Goal: Task Accomplishment & Management: Manage account settings

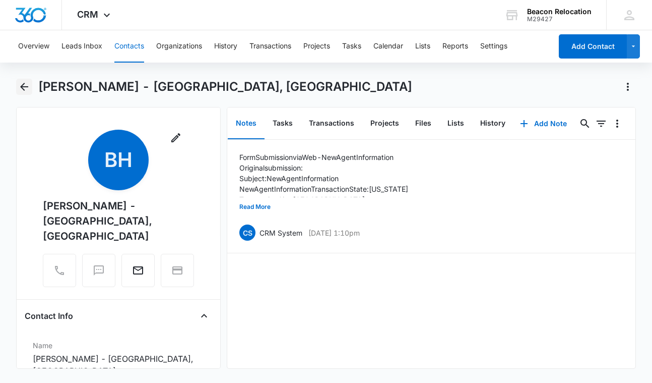
scroll to position [1113, 0]
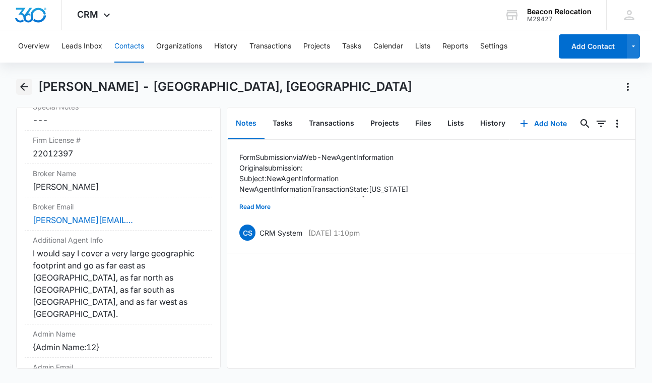
click at [26, 83] on icon "Back" at bounding box center [24, 87] width 12 height 12
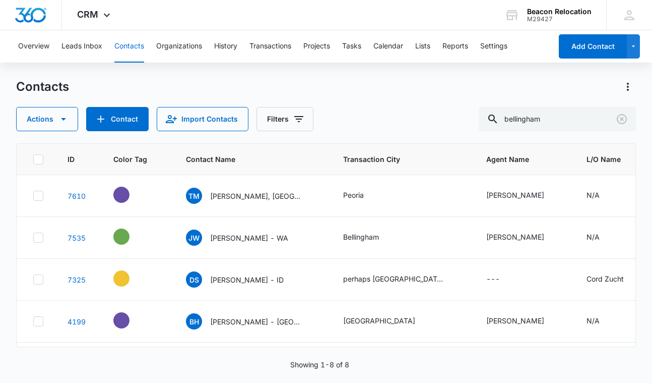
scroll to position [31, 0]
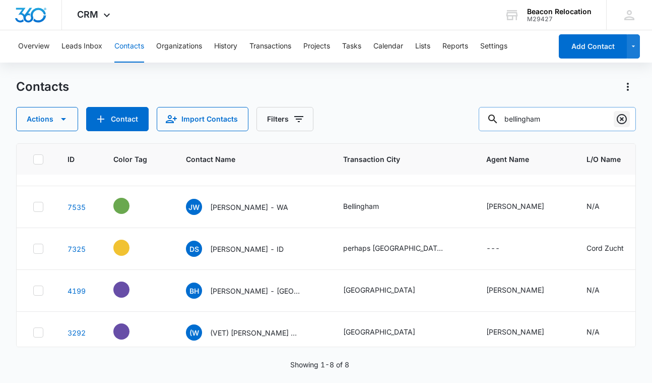
click at [625, 119] on icon "Clear" at bounding box center [622, 119] width 12 height 12
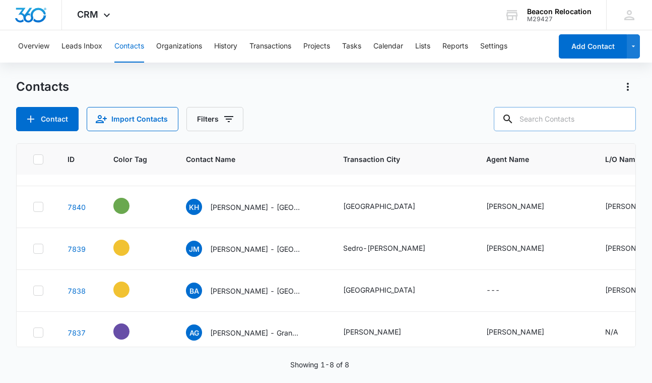
scroll to position [0, 0]
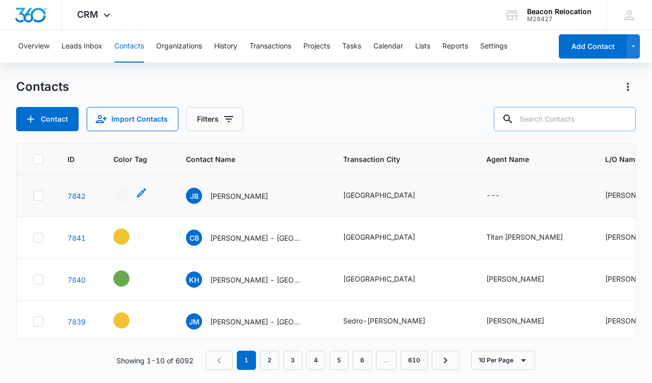
click at [141, 191] on icon "- - Select to Edit Field" at bounding box center [142, 193] width 12 height 12
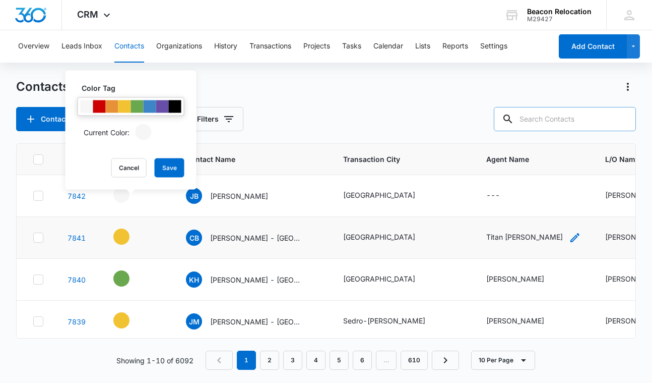
click at [571, 235] on icon "Agent Name - Titan Steele - Select to Edit Field" at bounding box center [575, 237] width 9 height 9
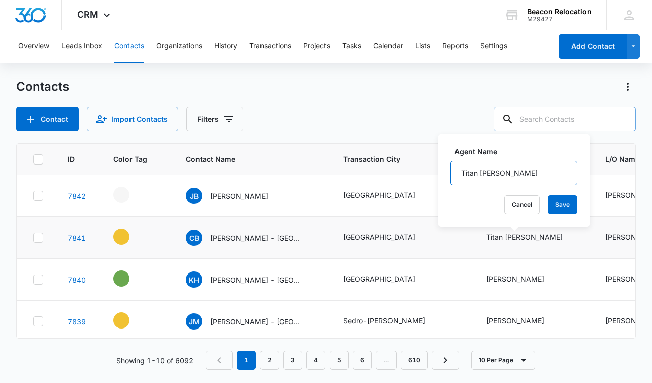
drag, startPoint x: 522, startPoint y: 173, endPoint x: 447, endPoint y: 173, distance: 75.1
click at [447, 173] on div "Agent Name [PERSON_NAME] Cancel Save" at bounding box center [514, 180] width 151 height 92
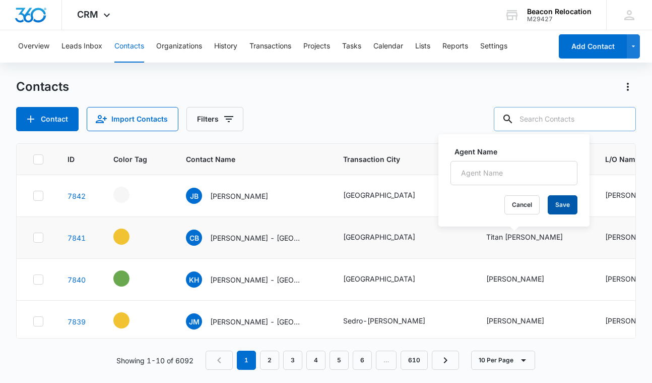
click at [567, 201] on button "Save" at bounding box center [563, 204] width 30 height 19
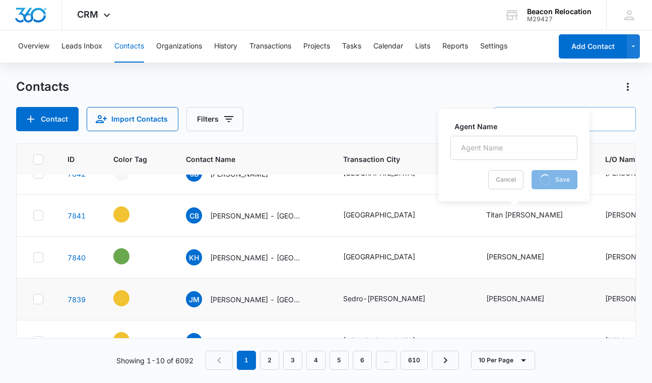
scroll to position [30, 0]
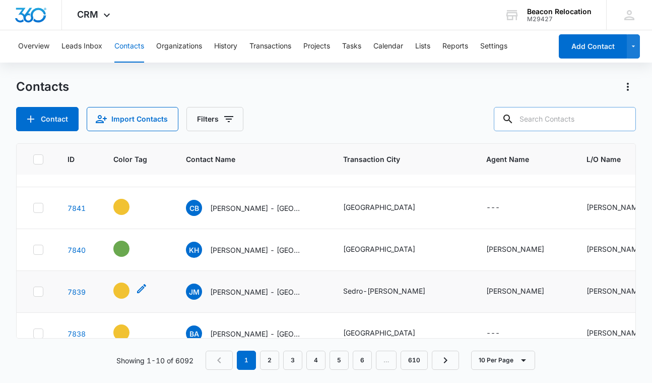
click at [140, 288] on icon "- - Select to Edit Field" at bounding box center [142, 288] width 12 height 12
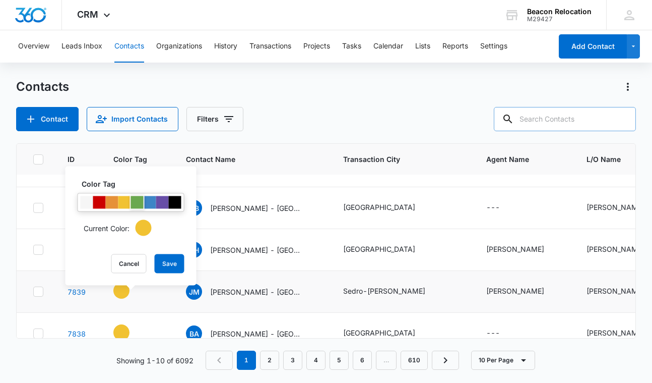
click at [135, 202] on div at bounding box center [137, 202] width 13 height 13
click at [174, 261] on button "Save" at bounding box center [170, 263] width 30 height 19
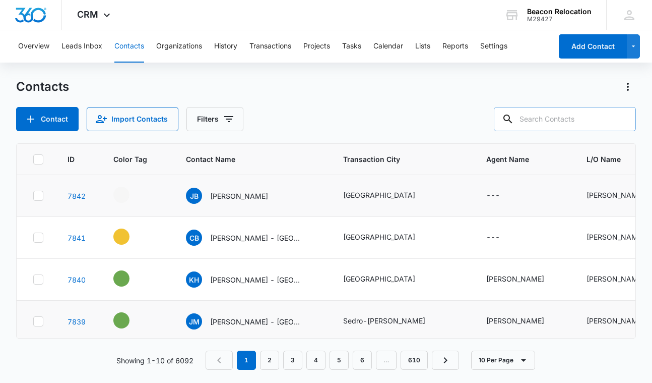
scroll to position [0, 0]
click at [141, 190] on icon "- - Select to Edit Field" at bounding box center [142, 193] width 12 height 12
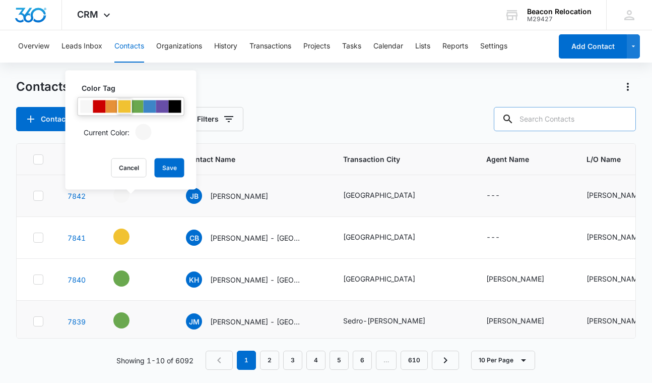
click at [121, 106] on div at bounding box center [124, 106] width 13 height 13
click at [169, 164] on button "Save" at bounding box center [170, 167] width 30 height 19
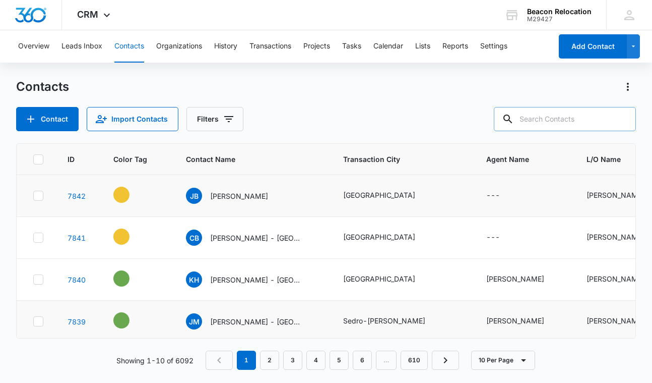
click at [276, 195] on icon "Contact Name - Jeriesha Brown - Select to Edit Field" at bounding box center [280, 193] width 9 height 9
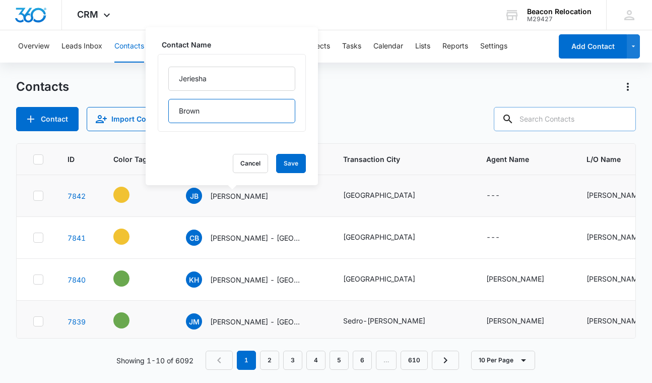
click at [243, 119] on input "Brown" at bounding box center [231, 111] width 127 height 24
type input "Brown - SC"
click at [289, 161] on button "Save" at bounding box center [291, 163] width 30 height 19
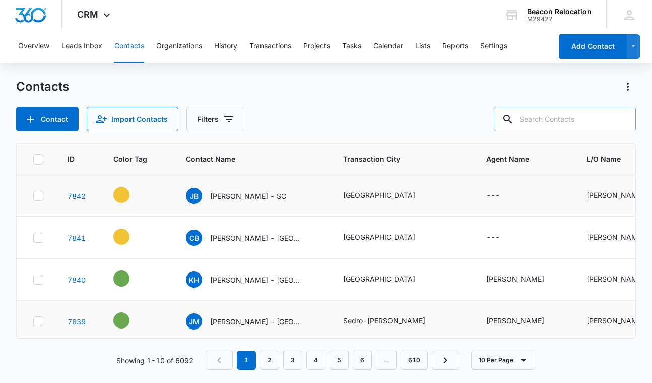
click at [512, 196] on icon "Agent Name - - Select to Edit Field" at bounding box center [512, 195] width 9 height 9
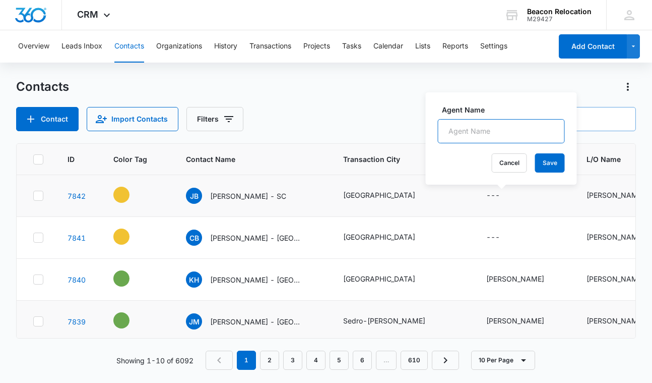
click at [510, 130] on input "Agent Name" at bounding box center [501, 131] width 127 height 24
type input "[PERSON_NAME]"
click at [553, 158] on button "Save" at bounding box center [550, 162] width 30 height 19
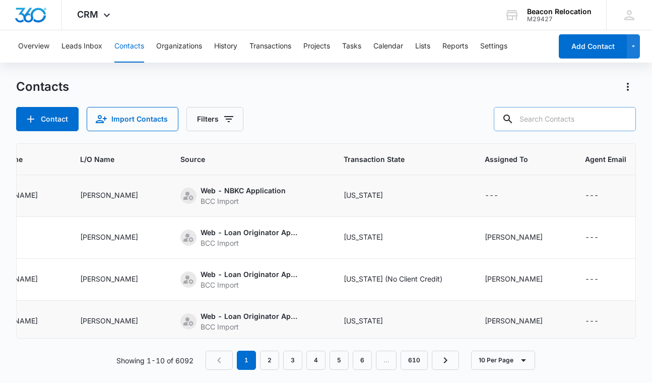
scroll to position [0, 531]
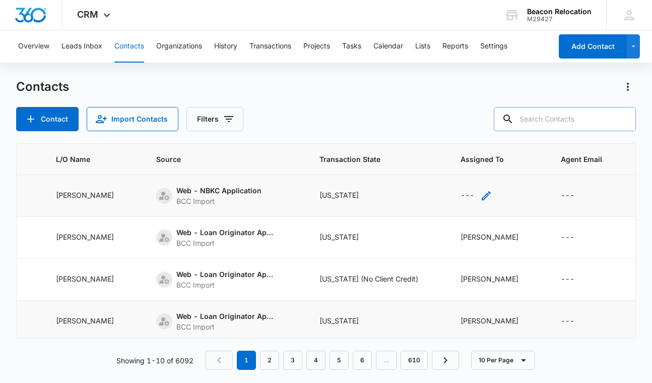
click at [493, 195] on icon "Assigned To - - Select to Edit Field" at bounding box center [486, 196] width 12 height 12
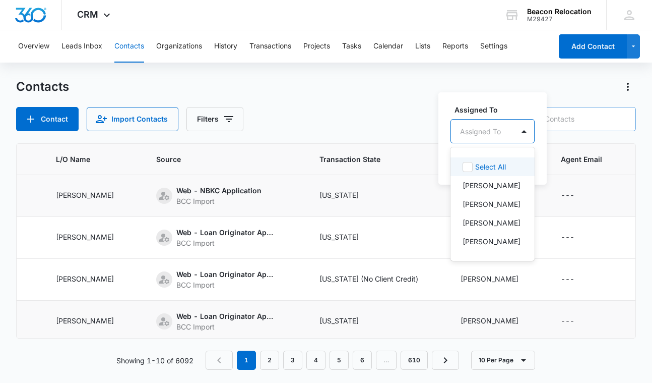
click at [505, 132] on div "Assigned To" at bounding box center [482, 131] width 63 height 23
click at [495, 200] on p "[PERSON_NAME]" at bounding box center [492, 204] width 58 height 11
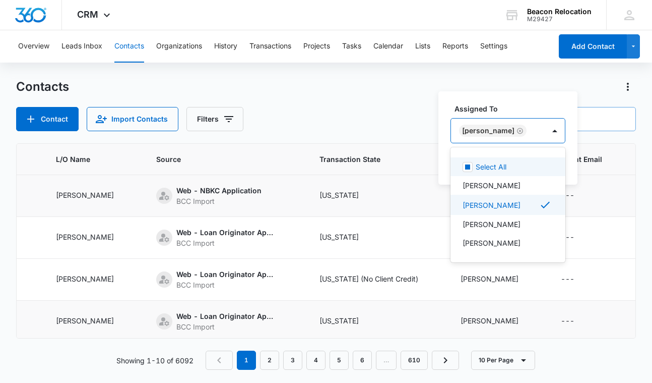
click at [528, 128] on div "[PERSON_NAME]" at bounding box center [498, 130] width 94 height 24
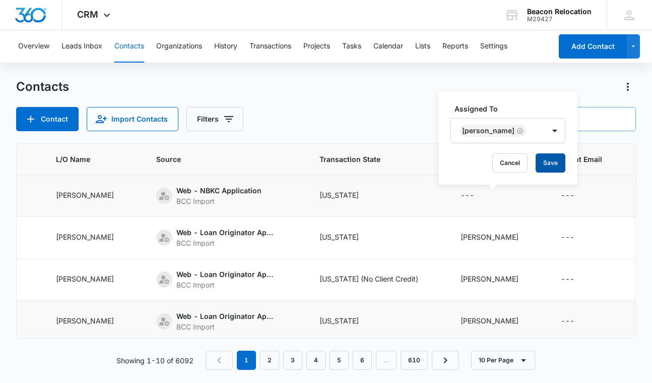
click at [536, 164] on button "Save" at bounding box center [551, 162] width 30 height 19
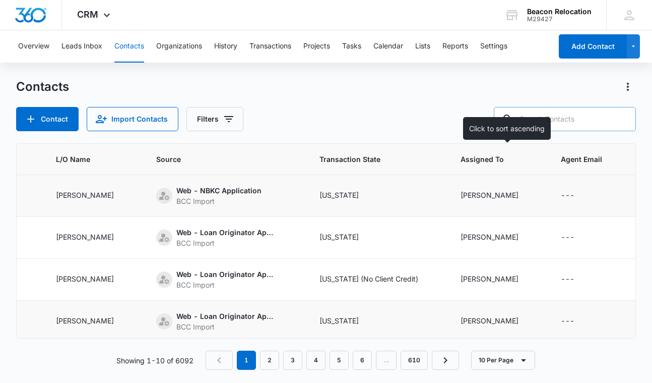
click at [536, 164] on div at bounding box center [531, 159] width 11 height 11
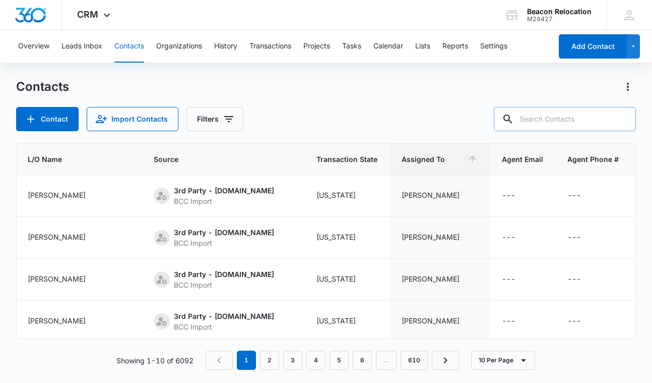
scroll to position [0, 434]
